Goal: Obtain resource: Download file/media

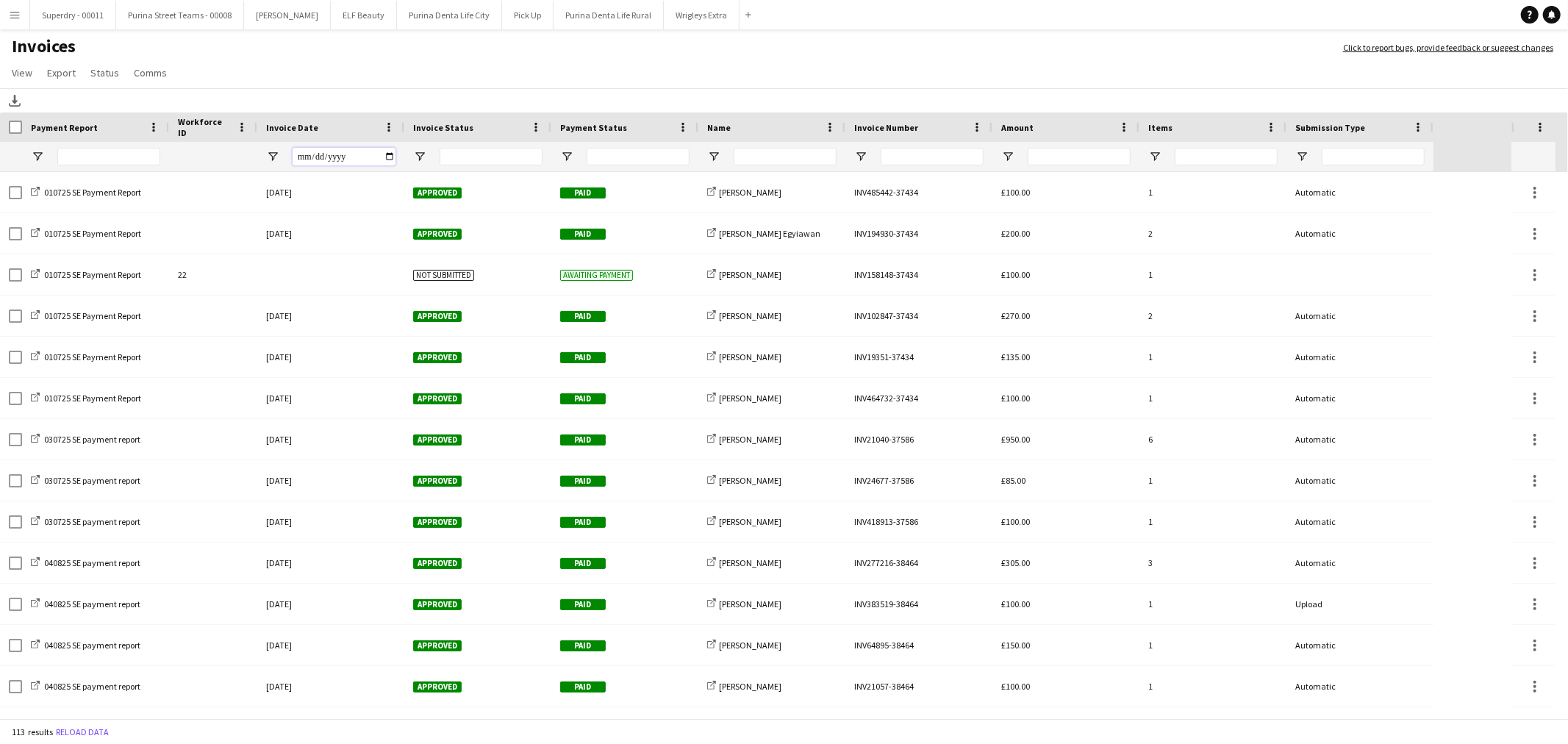
click at [384, 151] on input "Invoice Date Filter Input" at bounding box center [344, 156] width 103 height 17
type input "**********"
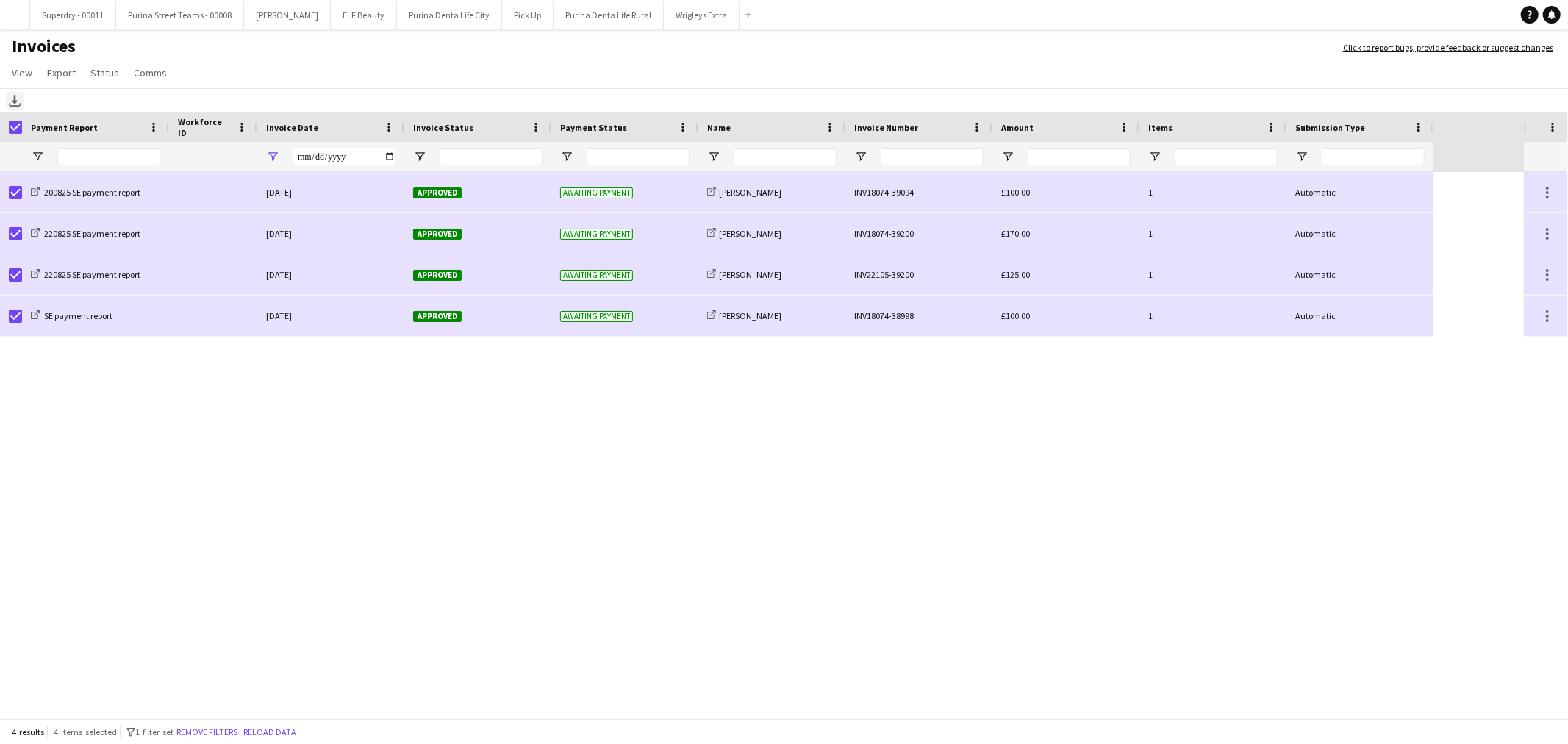
click at [9, 103] on icon "Download" at bounding box center [14, 100] width 11 height 11
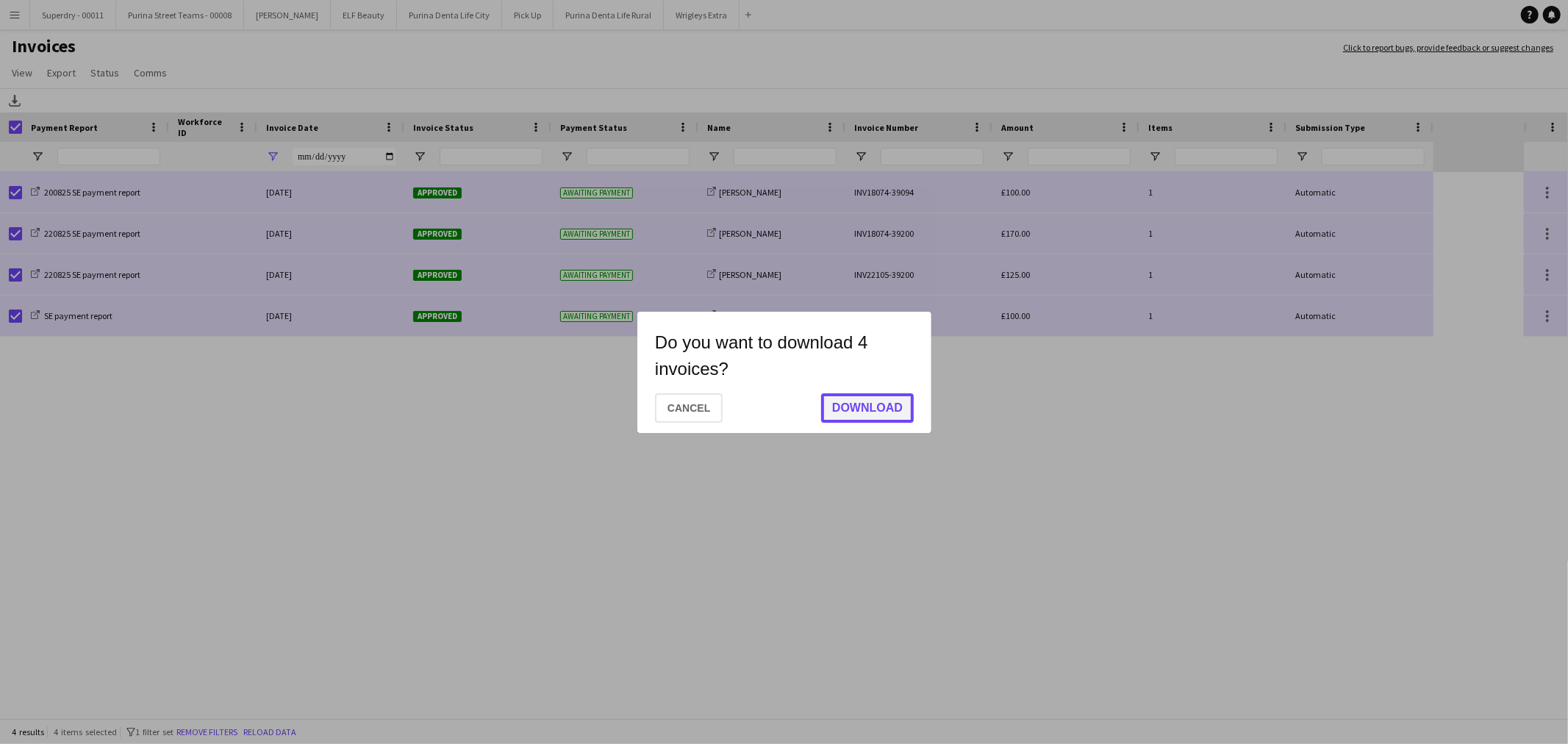
click at [891, 407] on button "Download" at bounding box center [867, 408] width 93 height 30
click at [891, 407] on button "Save" at bounding box center [886, 407] width 53 height 30
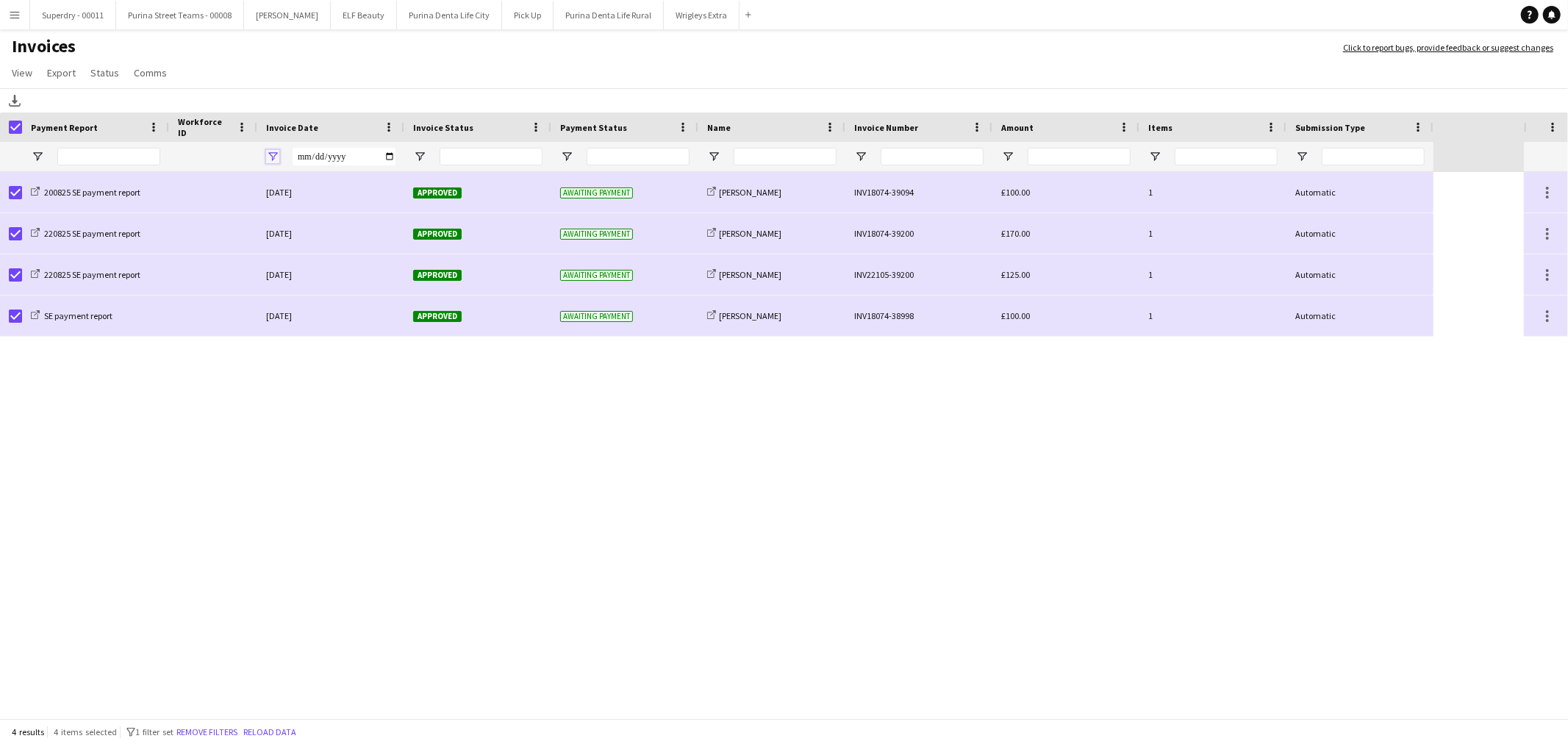
click at [278, 155] on span "Open Filter Menu" at bounding box center [272, 156] width 13 height 13
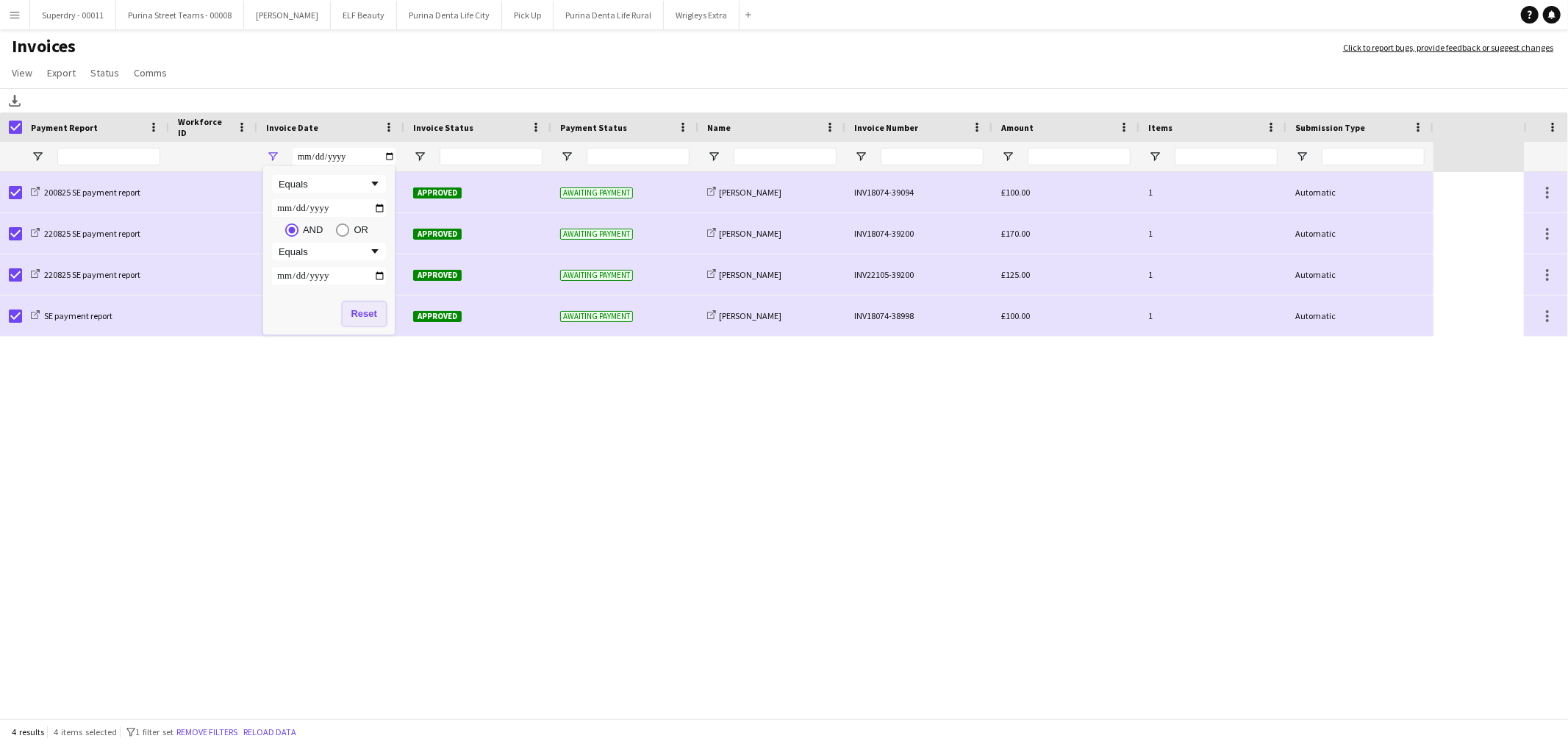
click at [350, 309] on button "Reset" at bounding box center [364, 313] width 44 height 24
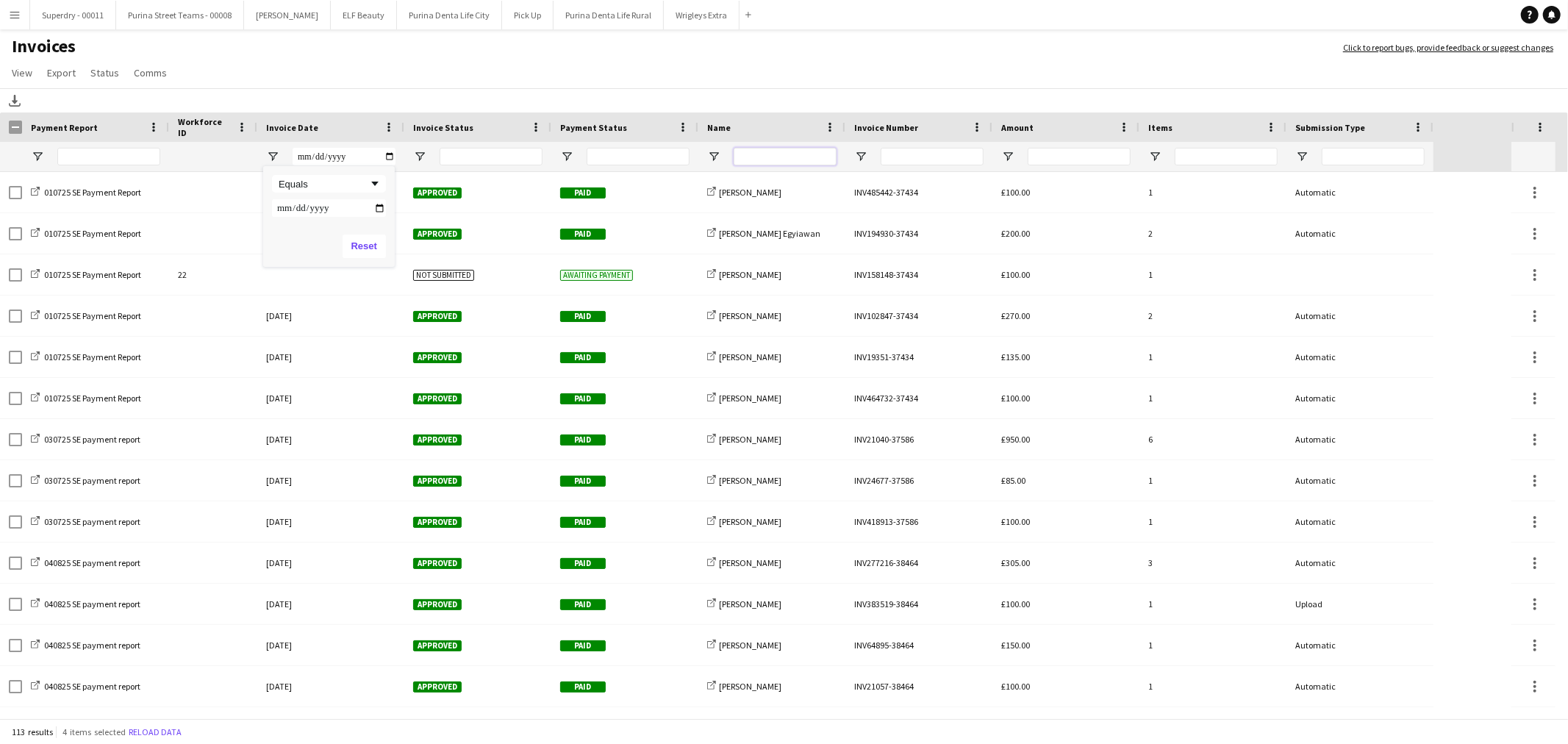
click at [812, 155] on input "Name Filter Input" at bounding box center [785, 156] width 103 height 17
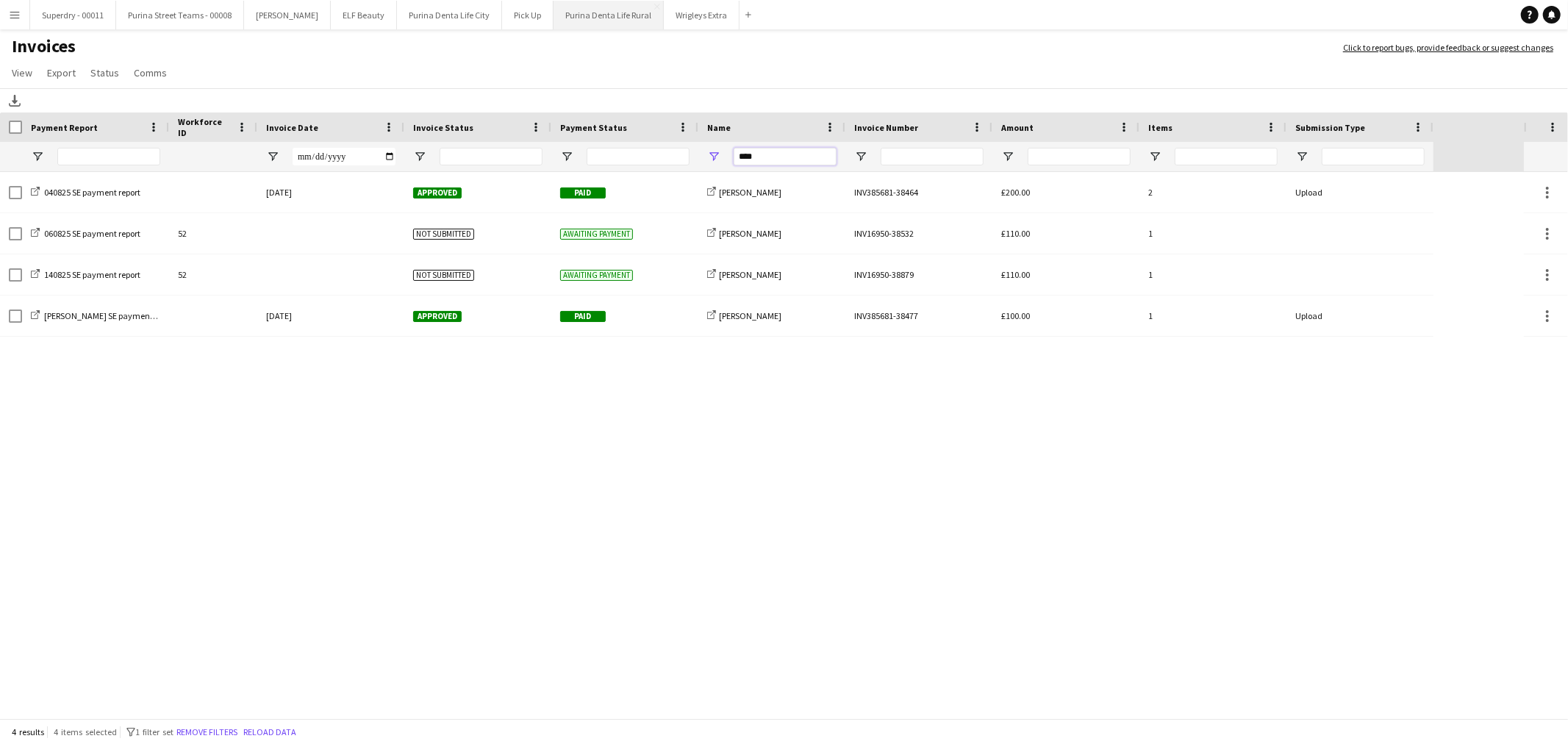
type input "****"
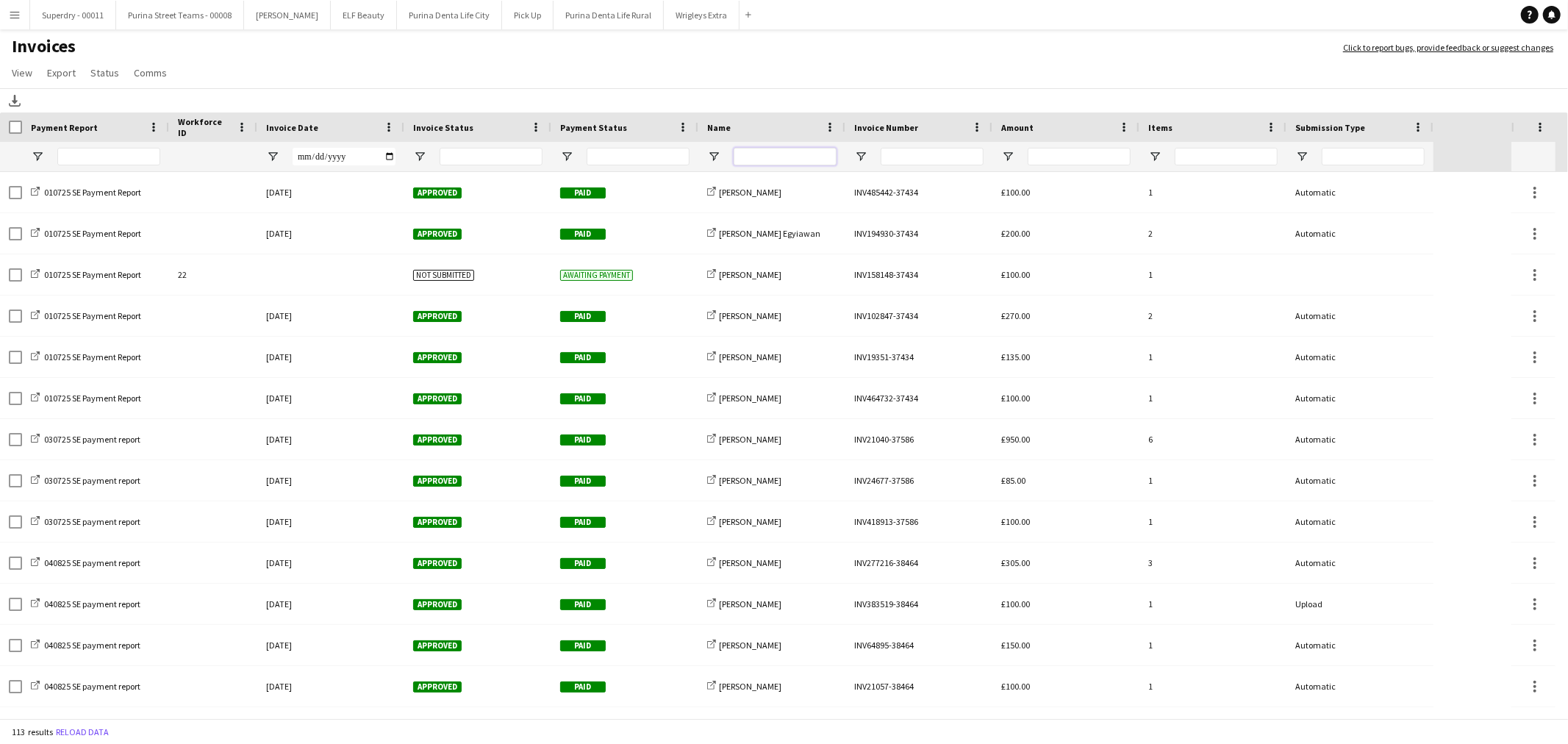
click at [795, 149] on input "Name Filter Input" at bounding box center [785, 156] width 103 height 17
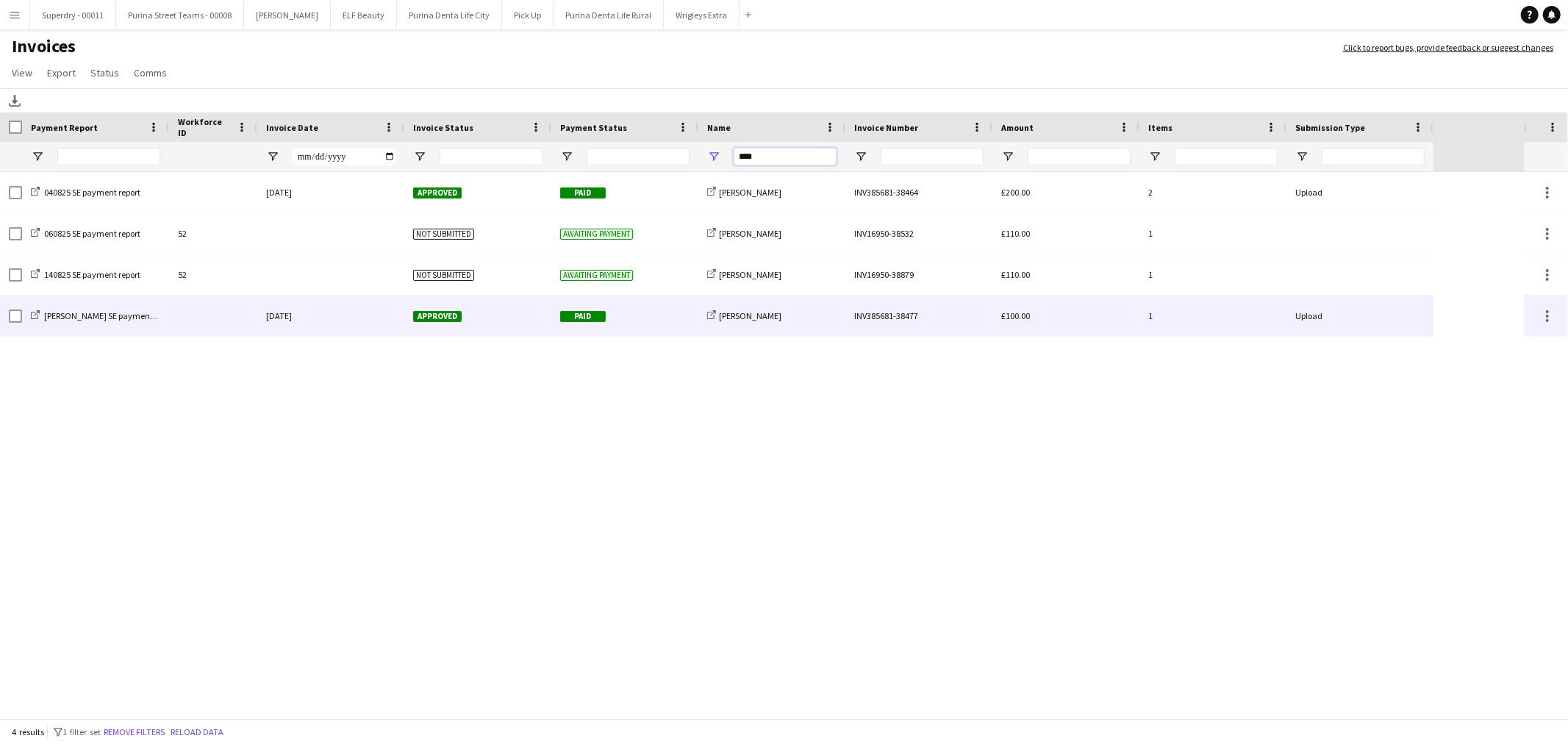
type input "****"
click at [514, 313] on div "Approved" at bounding box center [478, 315] width 147 height 40
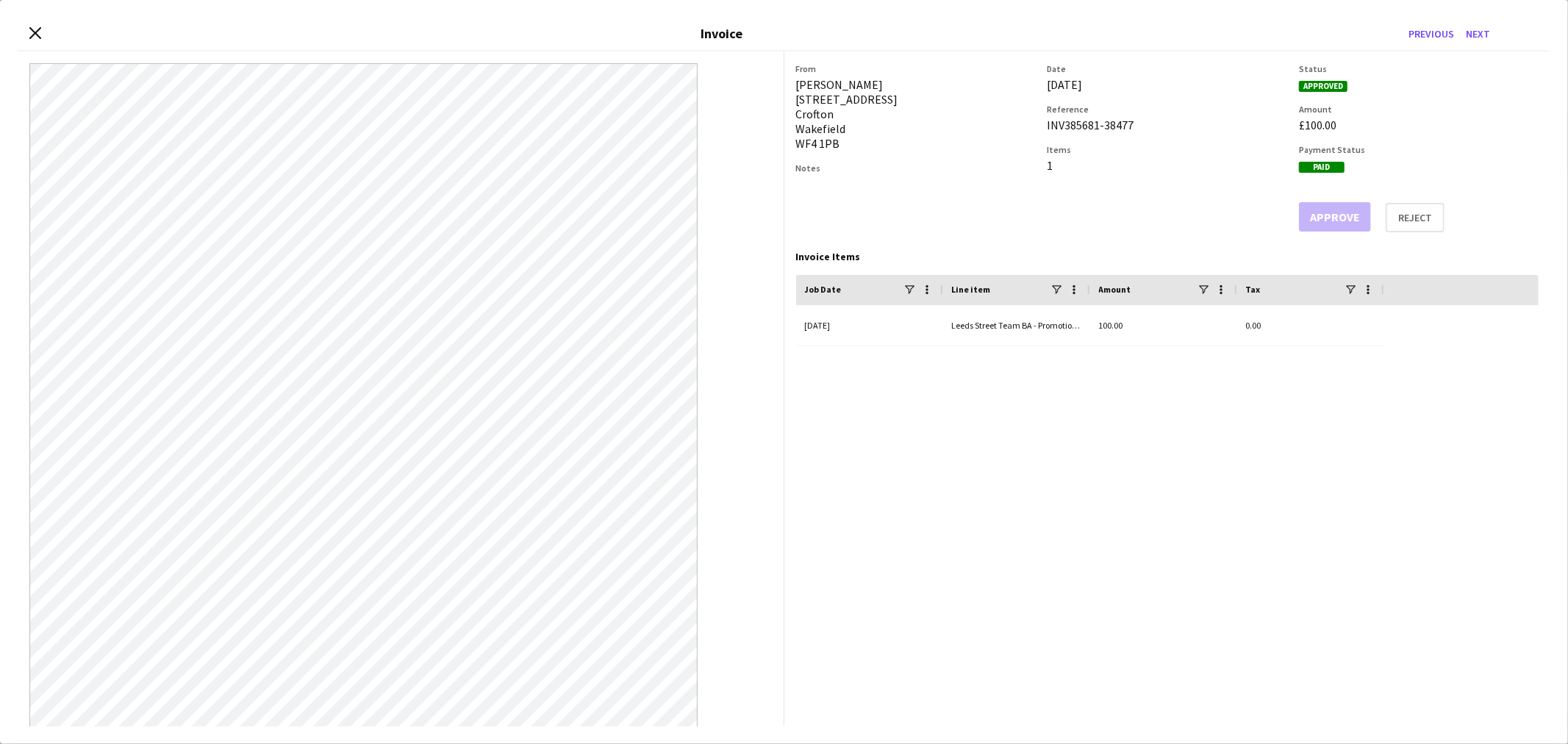
click at [27, 43] on div "Close invoice dialog Invoice Previous Next" at bounding box center [783, 34] width 1532 height 34
click at [31, 34] on icon "Close invoice dialog" at bounding box center [35, 32] width 14 height 14
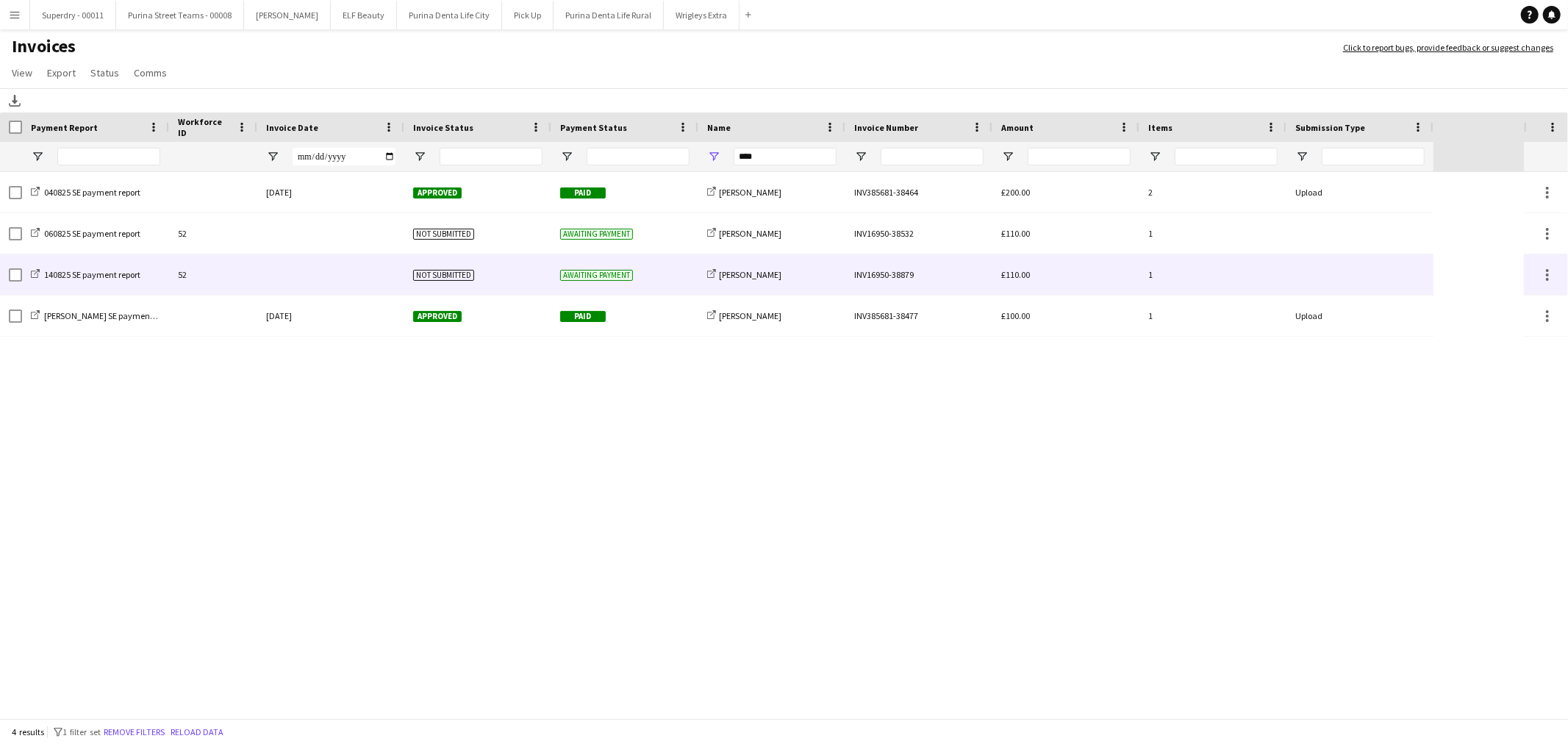
click at [368, 254] on div at bounding box center [331, 274] width 147 height 40
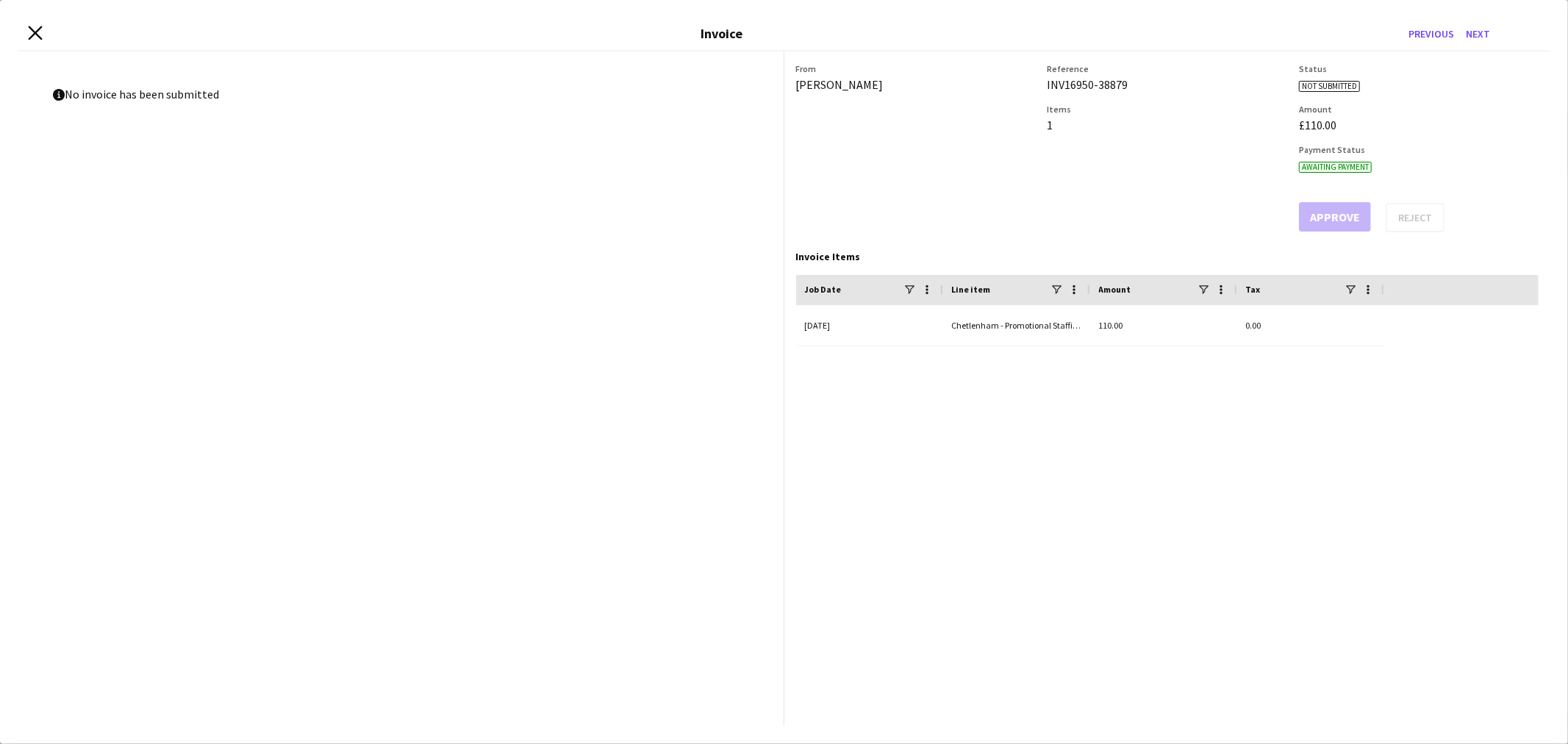
click at [30, 31] on icon "Close invoice dialog" at bounding box center [35, 32] width 14 height 14
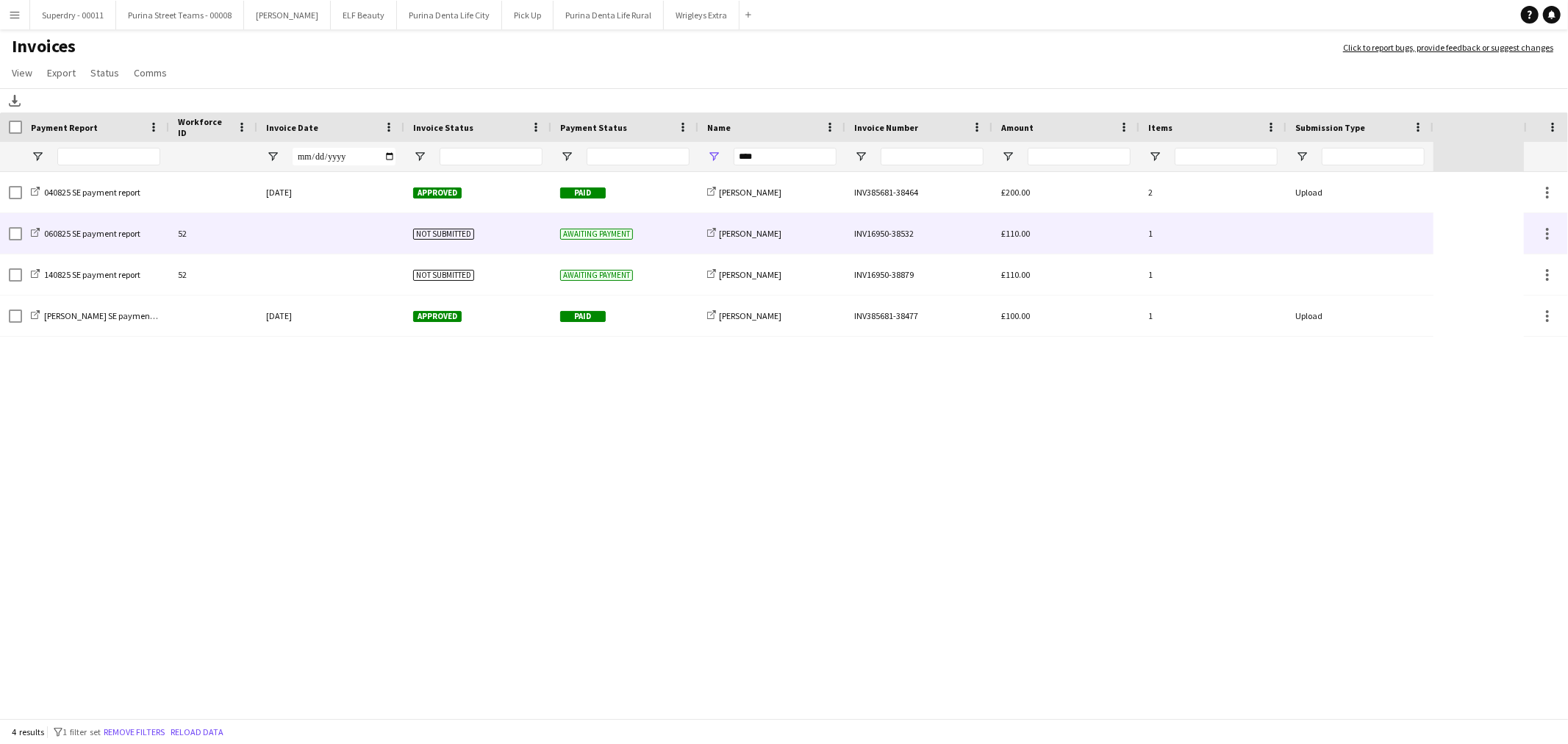
click at [356, 231] on div at bounding box center [331, 233] width 147 height 40
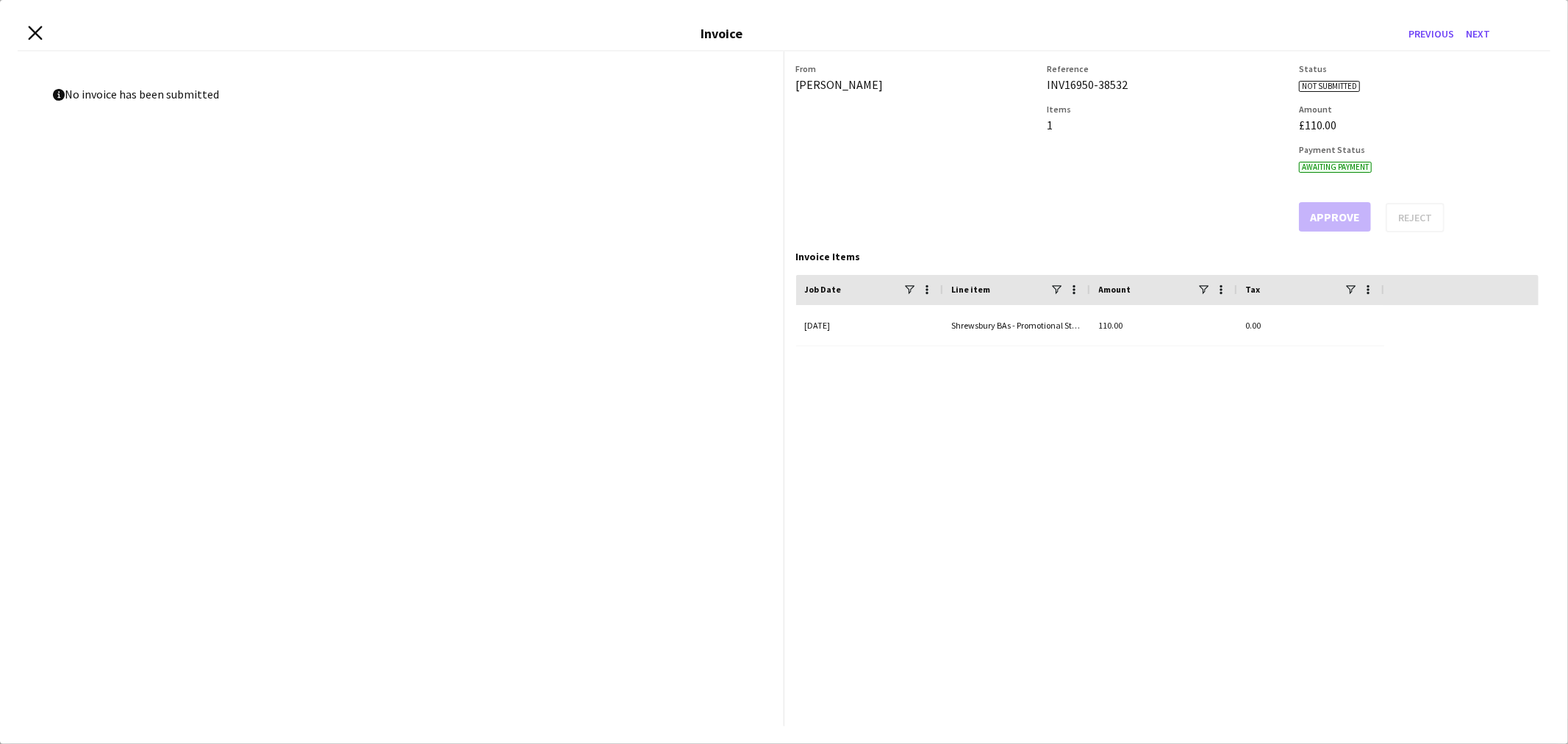
click at [31, 34] on icon "Close invoice dialog" at bounding box center [35, 32] width 14 height 14
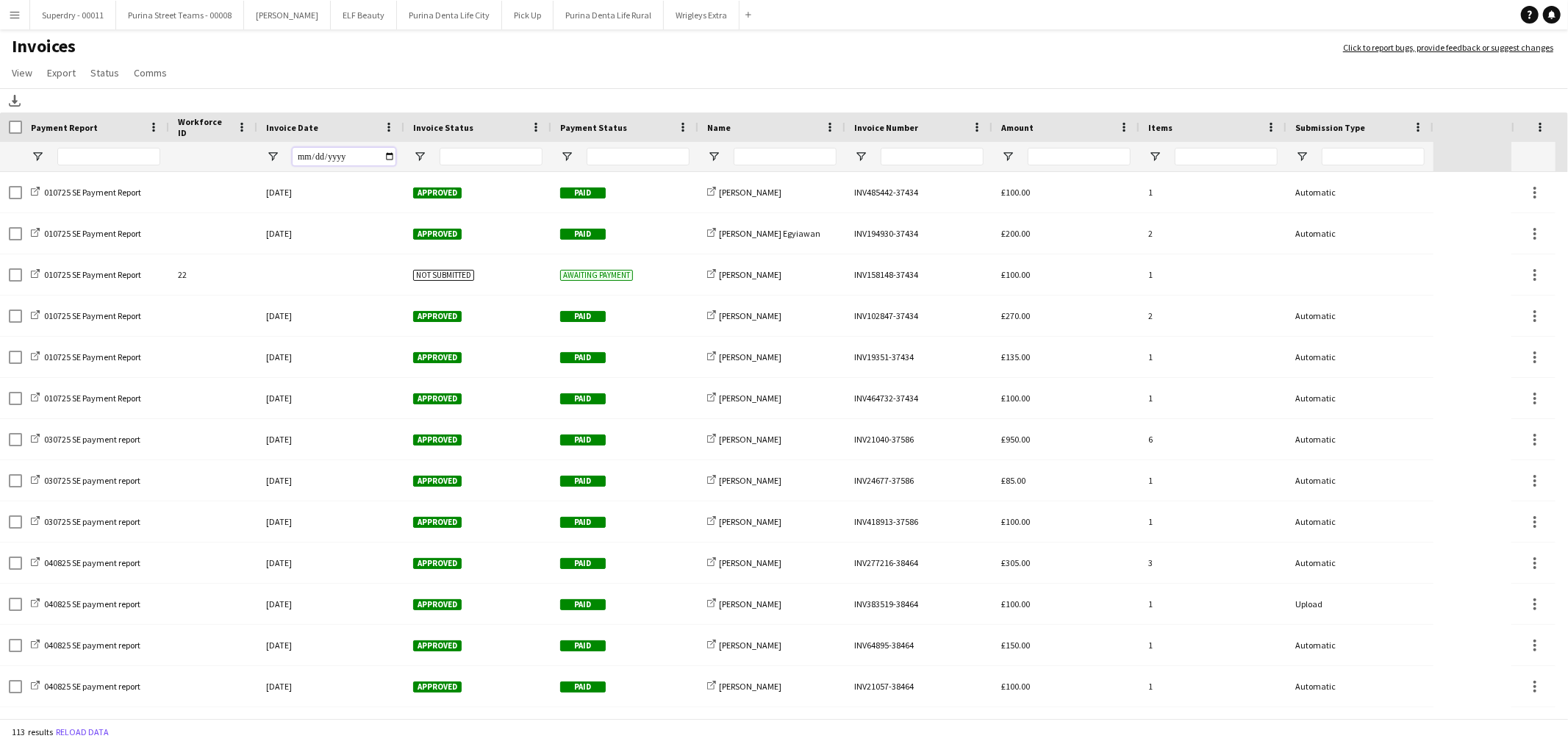
click at [390, 153] on input "Invoice Date Filter Input" at bounding box center [344, 156] width 103 height 17
type input "**********"
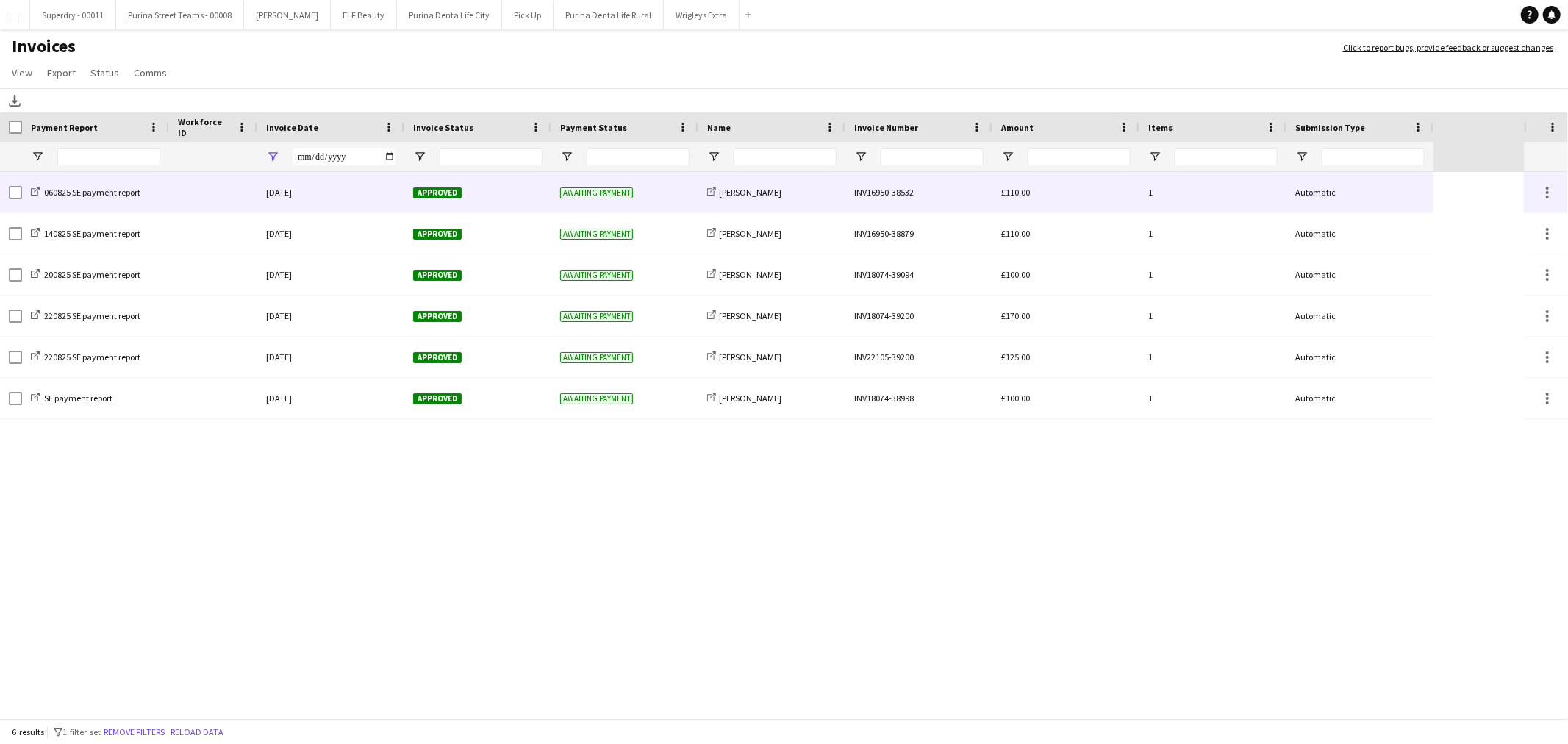
click at [354, 191] on div "[DATE]" at bounding box center [331, 192] width 147 height 40
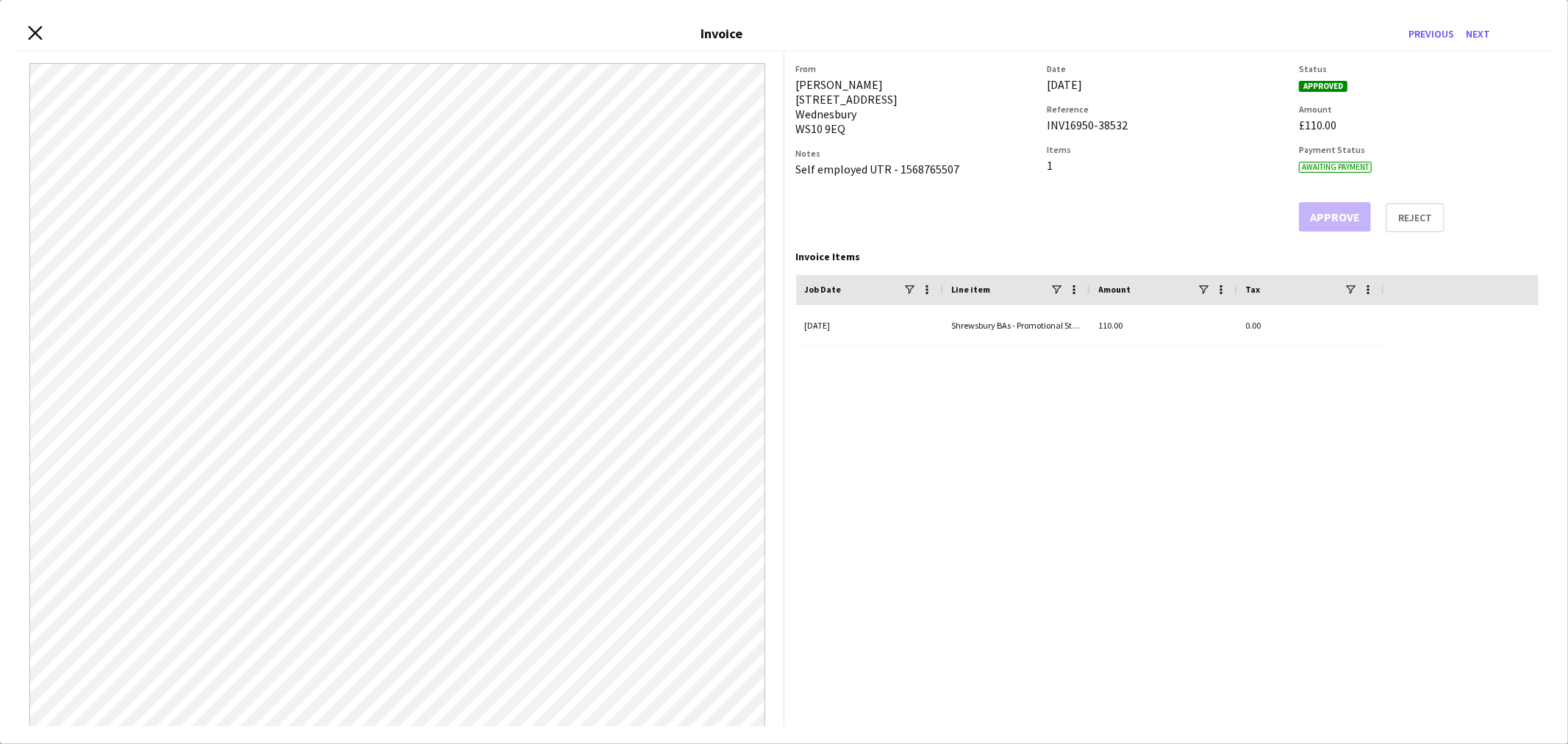
click at [37, 34] on icon at bounding box center [35, 32] width 14 height 14
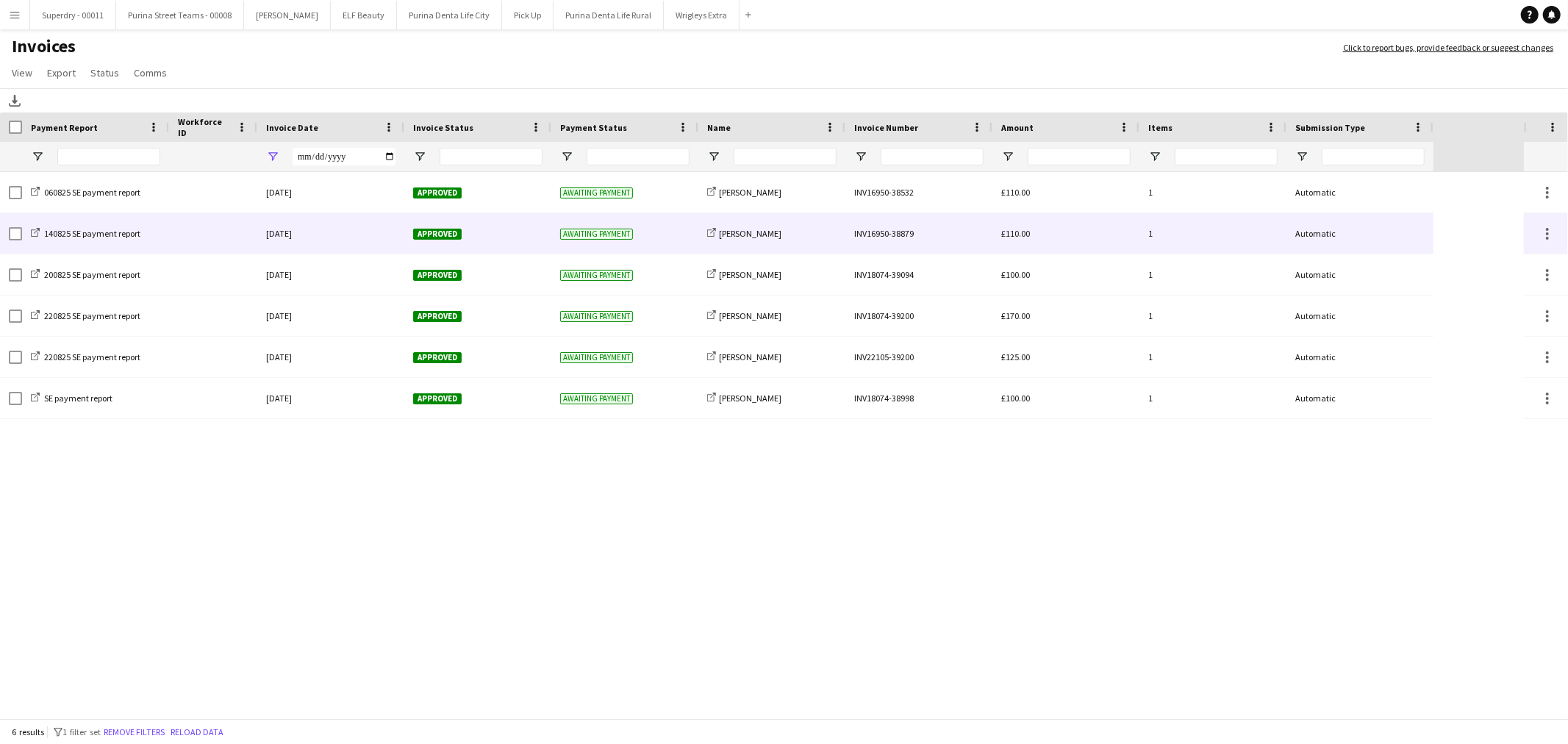
click at [317, 231] on div "[DATE]" at bounding box center [331, 233] width 147 height 40
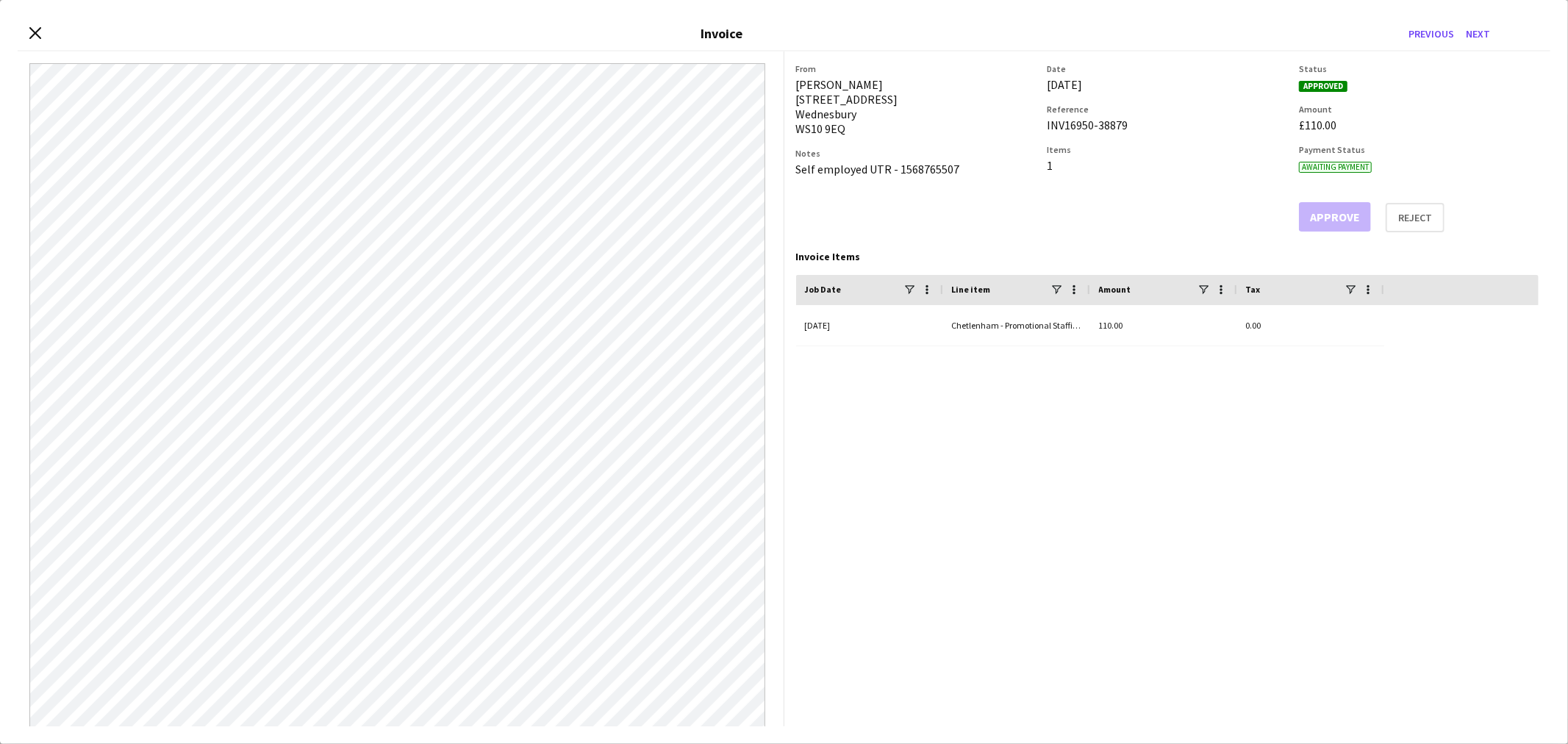
click at [24, 31] on div "Close invoice dialog Invoice Previous Next" at bounding box center [783, 34] width 1532 height 34
click at [43, 38] on div "Close invoice dialog Invoice Previous Next" at bounding box center [783, 34] width 1532 height 34
click at [35, 32] on icon at bounding box center [35, 32] width 14 height 14
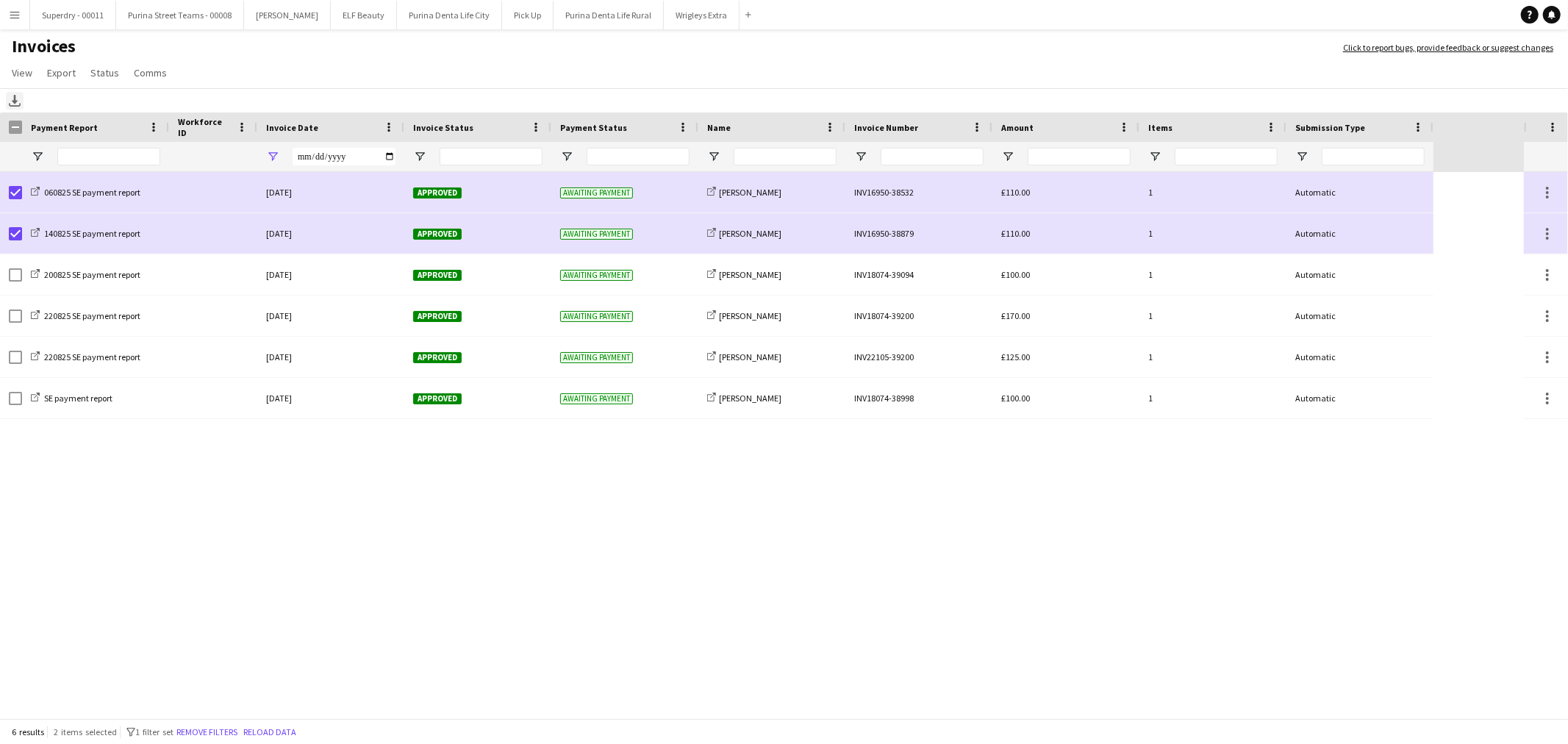
click at [15, 105] on icon "Download" at bounding box center [14, 100] width 11 height 11
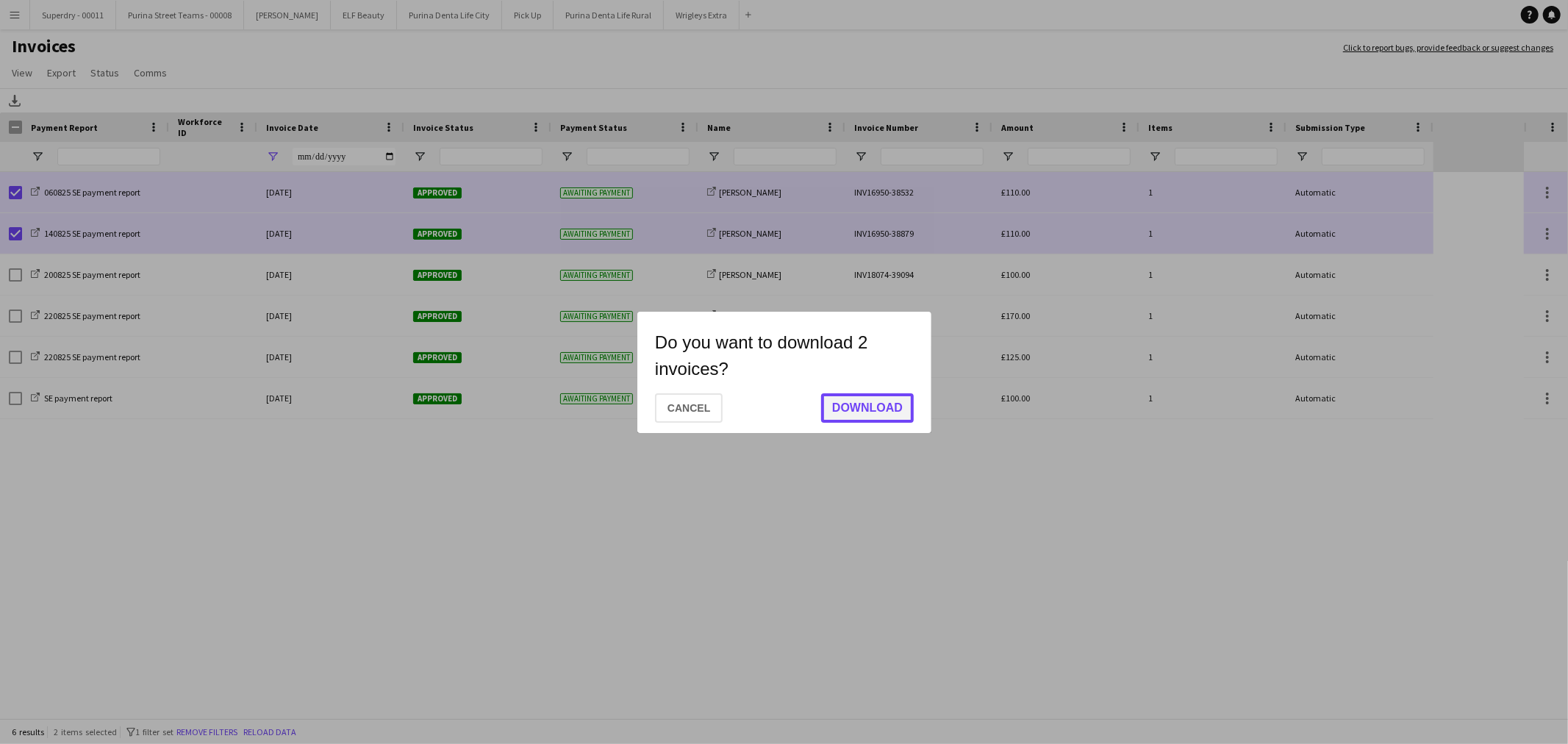
click at [865, 404] on button "Download" at bounding box center [867, 408] width 93 height 30
click at [886, 403] on button "Save" at bounding box center [886, 407] width 53 height 30
